Goal: Register for event/course

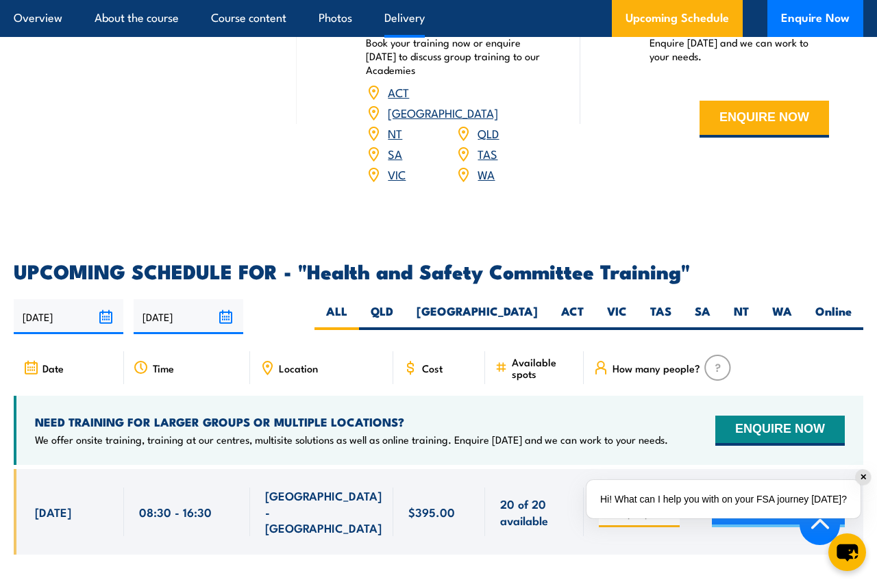
scroll to position [1960, 0]
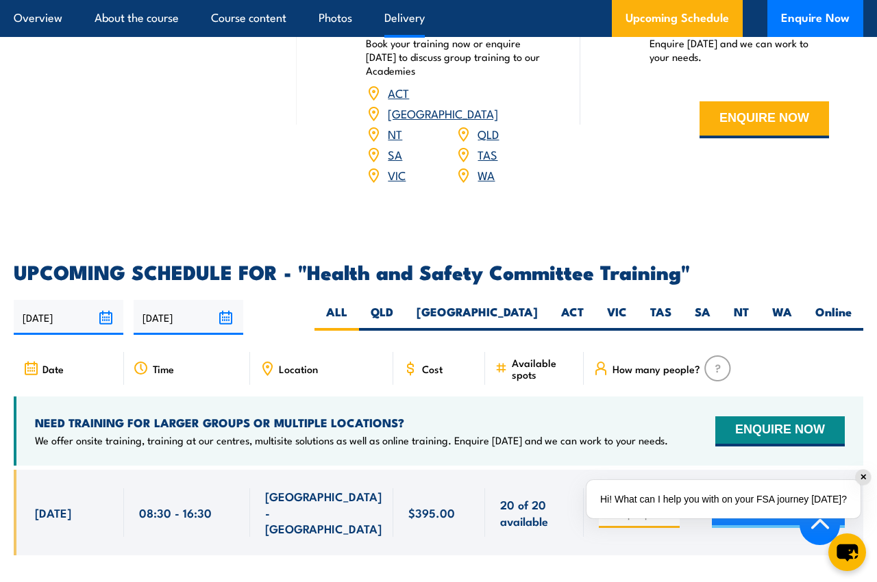
click at [744, 304] on label "NT" at bounding box center [741, 317] width 38 height 27
click at [749, 304] on input "NT" at bounding box center [753, 308] width 9 height 9
radio input "true"
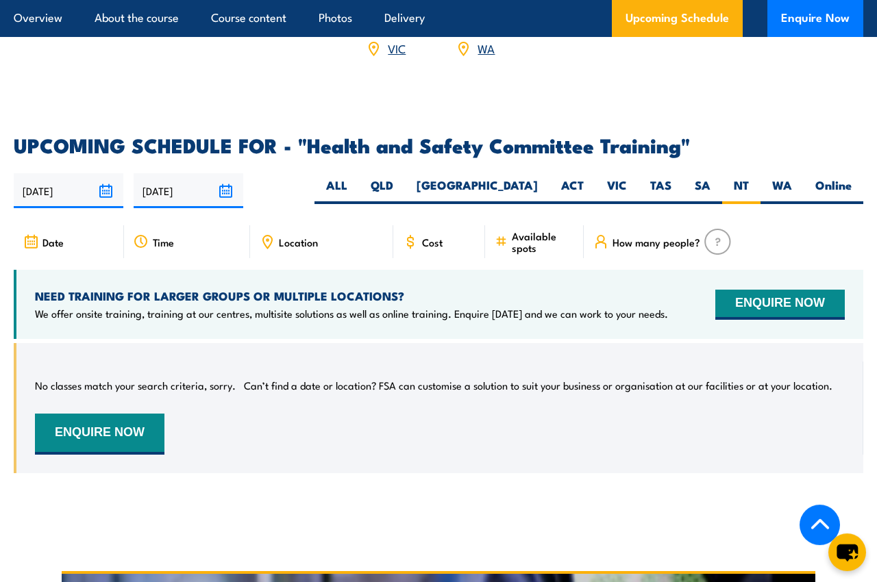
scroll to position [2087, 0]
click at [191, 173] on input "[DATE]" at bounding box center [189, 190] width 110 height 35
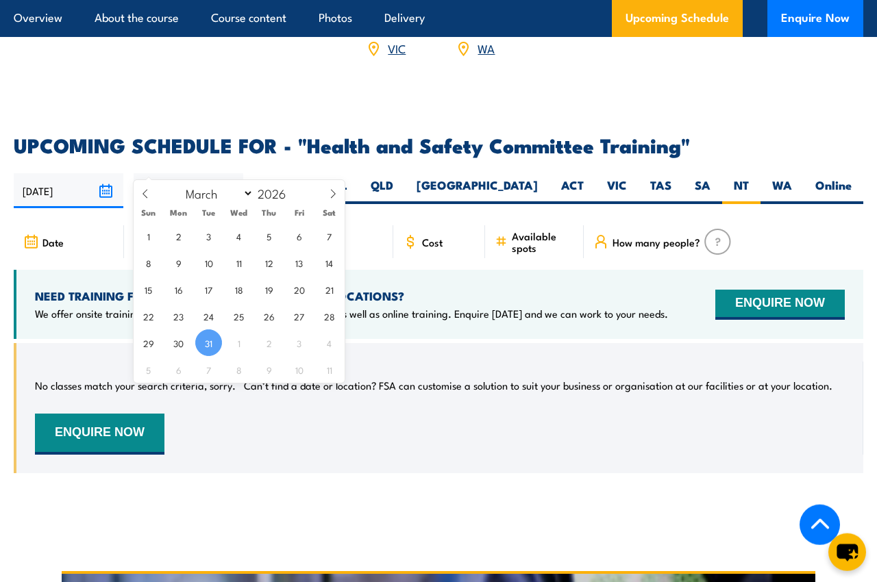
scroll to position [2088, 0]
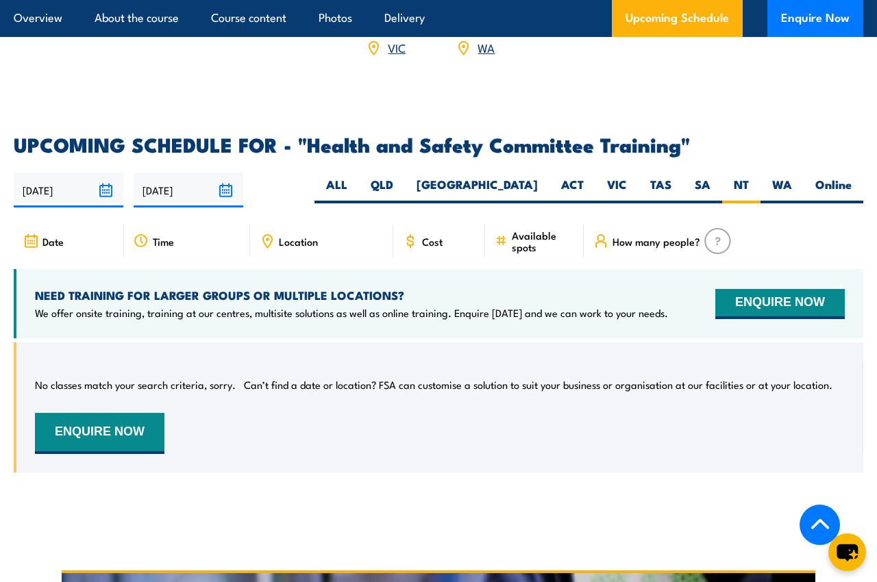
click at [359, 177] on label "ALL" at bounding box center [336, 190] width 45 height 27
click at [356, 177] on input "ALL" at bounding box center [351, 181] width 9 height 9
radio input "true"
